Goal: Complete application form

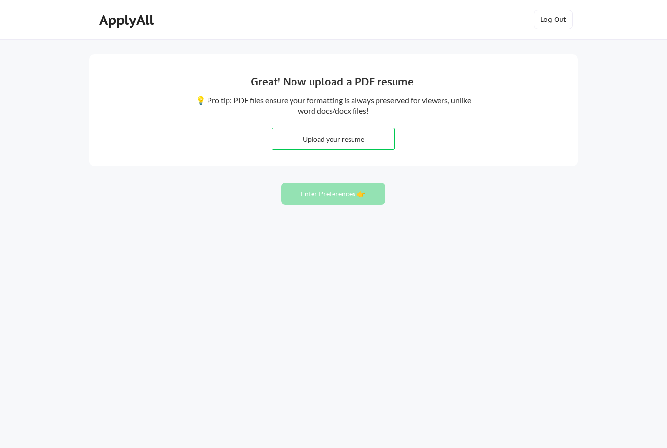
click at [346, 144] on input "file" at bounding box center [333, 138] width 122 height 21
type input "C:\fakepath\CV 2024.docx"
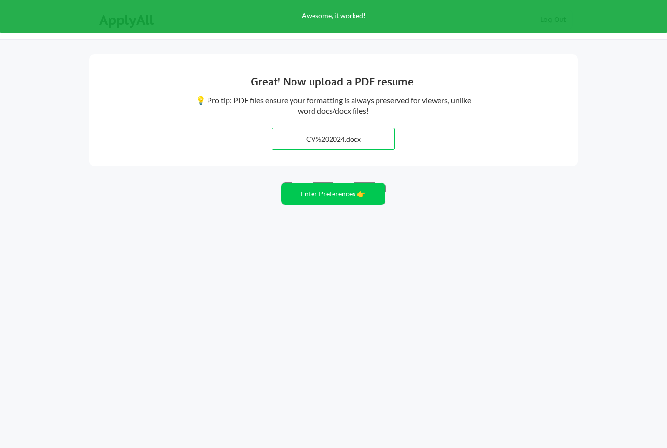
click at [337, 197] on button "Enter Preferences 👉" at bounding box center [333, 194] width 104 height 22
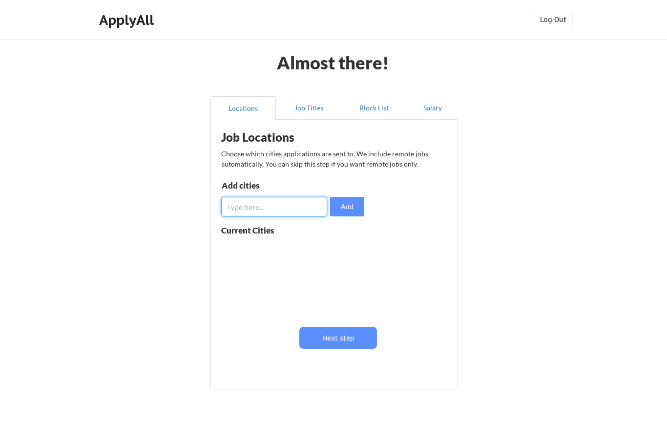
click at [296, 212] on input "input" at bounding box center [274, 207] width 106 height 20
type input "London"
click at [361, 204] on button "Add" at bounding box center [347, 207] width 34 height 20
click at [328, 337] on button "Next step" at bounding box center [338, 338] width 78 height 22
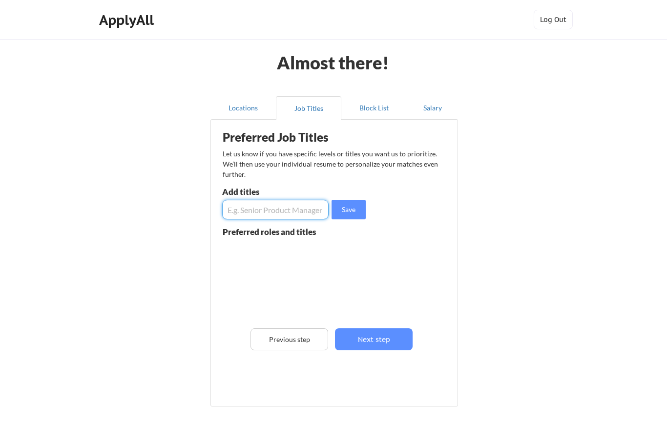
click at [287, 209] on input "input" at bounding box center [275, 210] width 106 height 20
type input "CISO"
click at [348, 214] on button "Save" at bounding box center [349, 210] width 34 height 20
click at [305, 212] on input "input" at bounding box center [275, 210] width 106 height 20
type input "G"
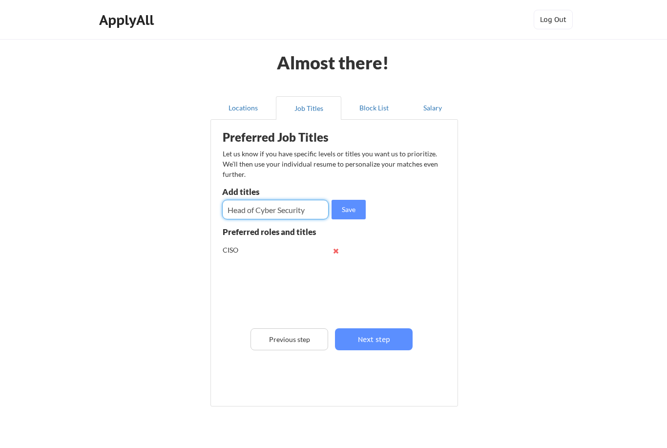
type input "Head of Cyber Security"
click at [341, 218] on button "Save" at bounding box center [349, 210] width 34 height 20
click at [368, 334] on button "Next step" at bounding box center [374, 339] width 78 height 22
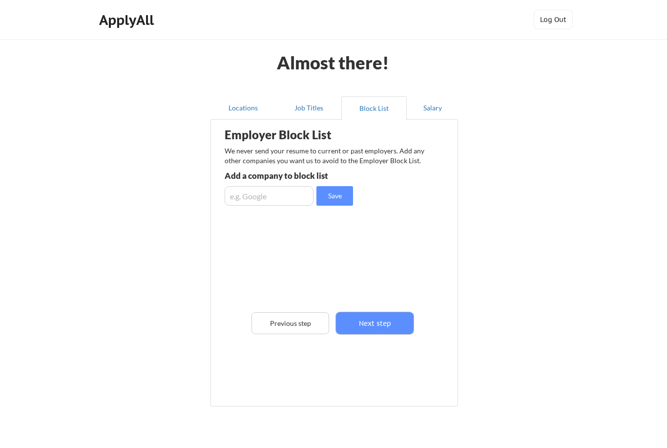
click at [368, 332] on button "Next step" at bounding box center [375, 323] width 78 height 22
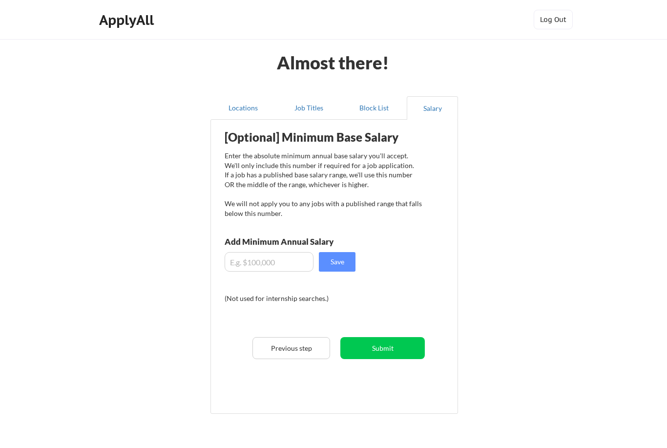
click at [266, 263] on input "input" at bounding box center [269, 262] width 89 height 20
type input "$180,000"
click at [337, 271] on button "Save" at bounding box center [337, 262] width 37 height 20
click at [376, 348] on button "Submit" at bounding box center [382, 348] width 84 height 22
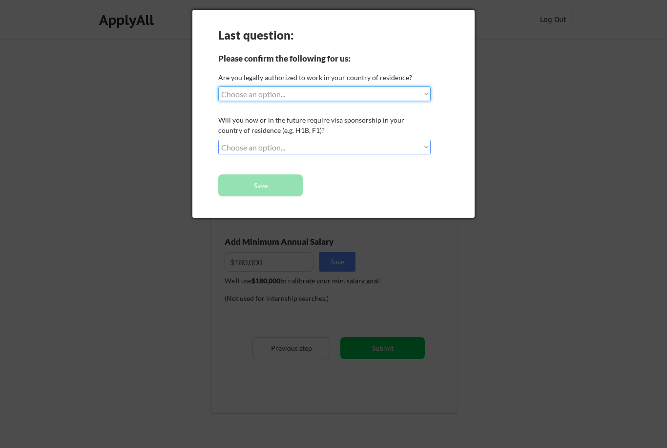
select select ""no__i_am_not__yet__authorized""
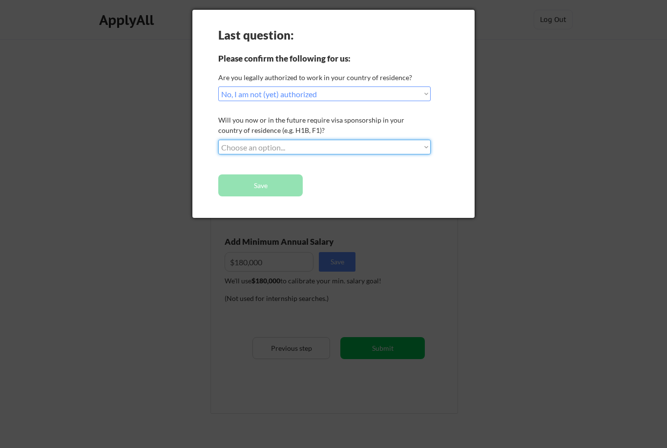
select select ""yes__i_will_need_sponsorship""
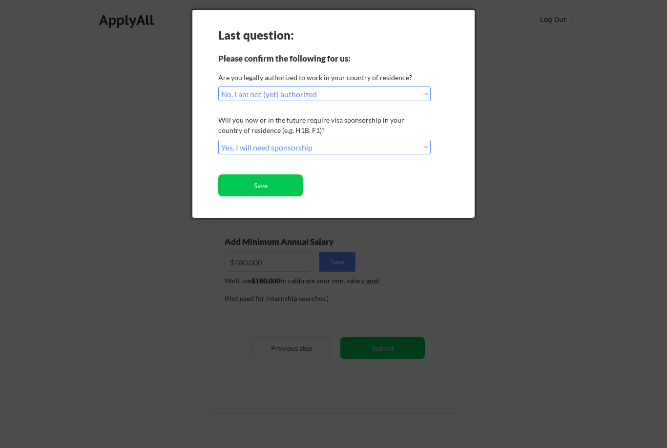
click at [293, 191] on button "Save" at bounding box center [260, 185] width 84 height 22
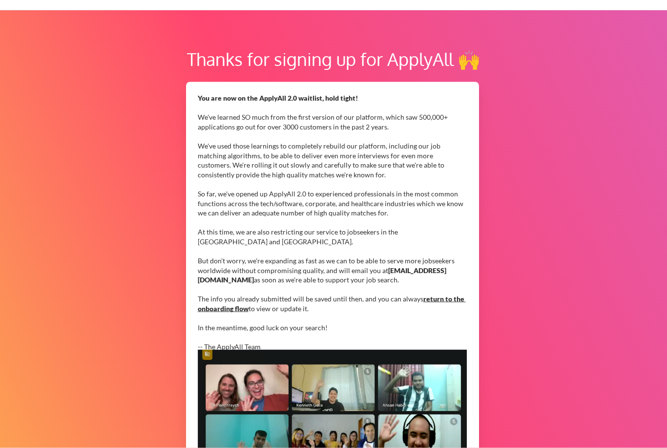
scroll to position [19, 0]
